Goal: Find specific page/section: Find specific page/section

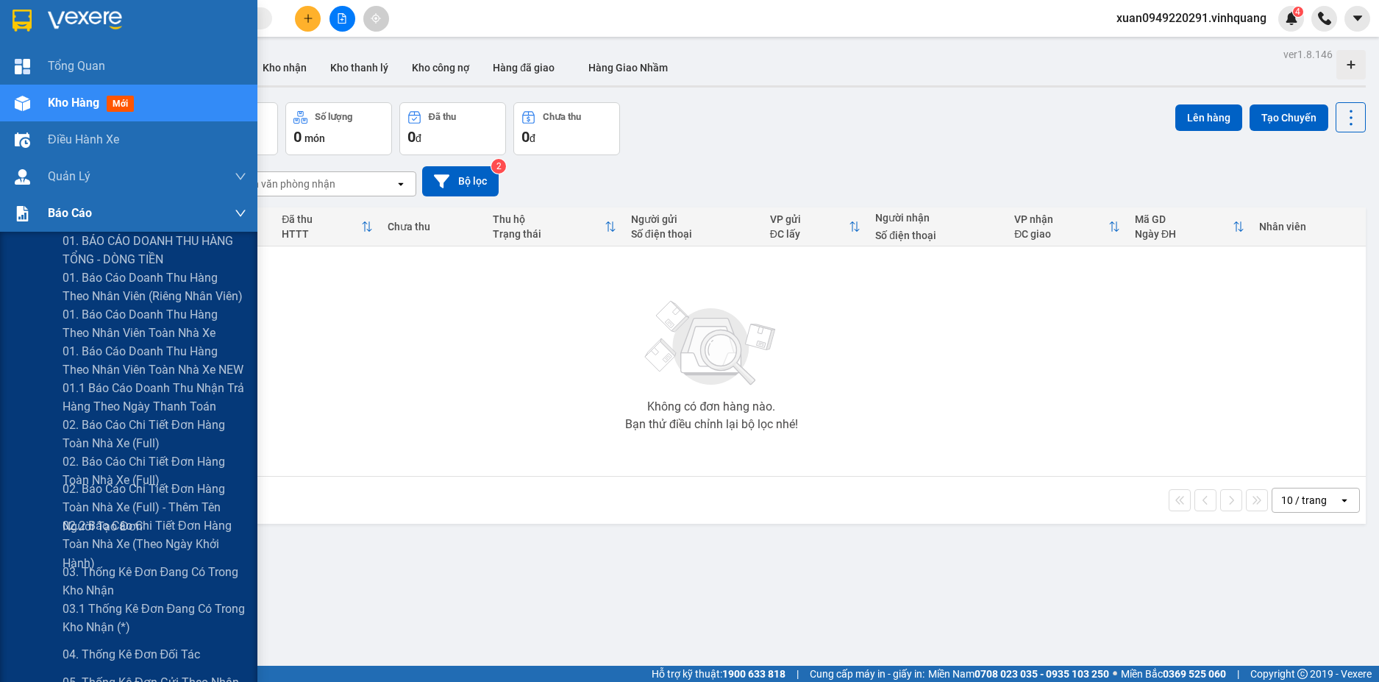
click at [90, 219] on span "Báo cáo" at bounding box center [70, 213] width 44 height 18
